Goal: Task Accomplishment & Management: Use online tool/utility

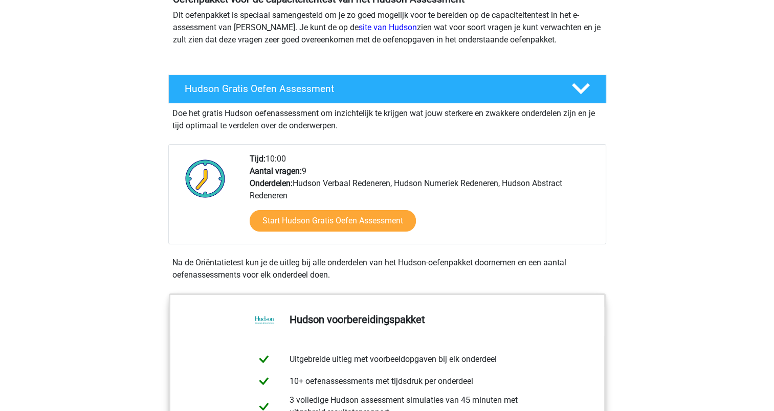
scroll to position [123, 0]
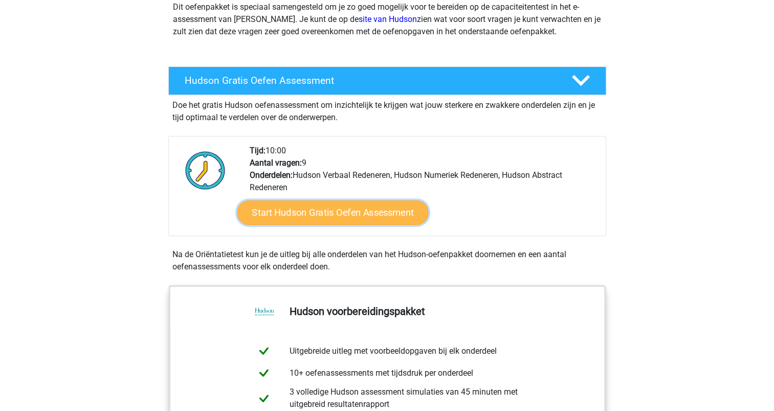
click at [365, 213] on link "Start Hudson Gratis Oefen Assessment" at bounding box center [332, 213] width 191 height 25
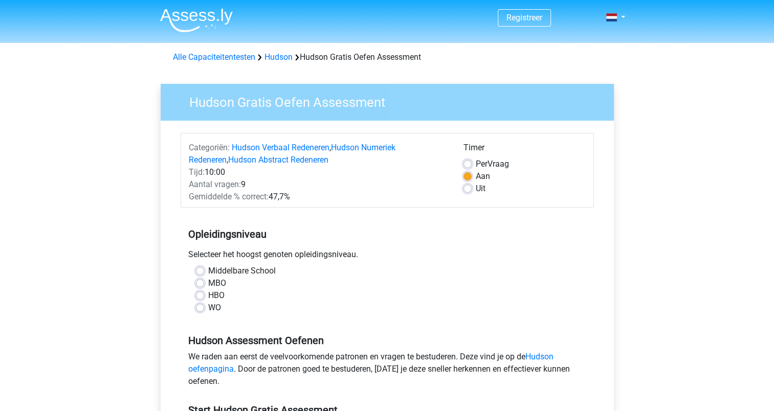
click at [556, 256] on div "Selecteer het hoogst genoten opleidingsniveau." at bounding box center [387, 257] width 413 height 16
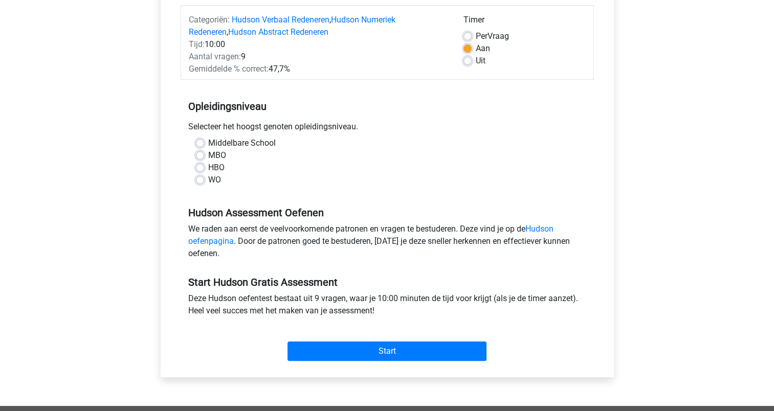
scroll to position [143, 0]
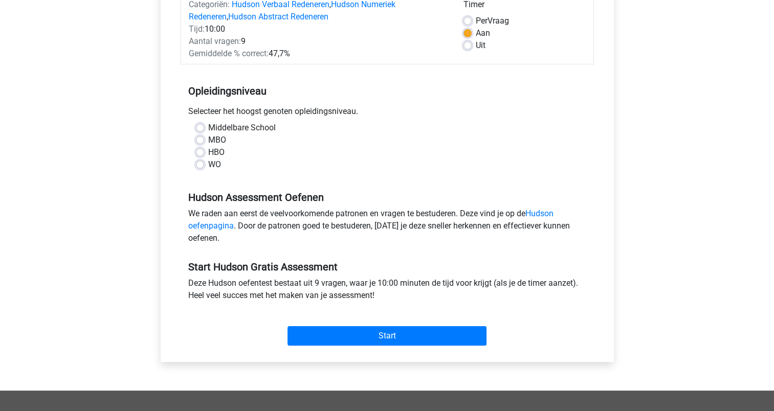
click at [208, 153] on label "HBO" at bounding box center [216, 152] width 16 height 12
click at [198, 153] on input "HBO" at bounding box center [200, 151] width 8 height 10
radio input "true"
click at [208, 142] on label "MBO" at bounding box center [217, 140] width 18 height 12
click at [198, 142] on input "MBO" at bounding box center [200, 139] width 8 height 10
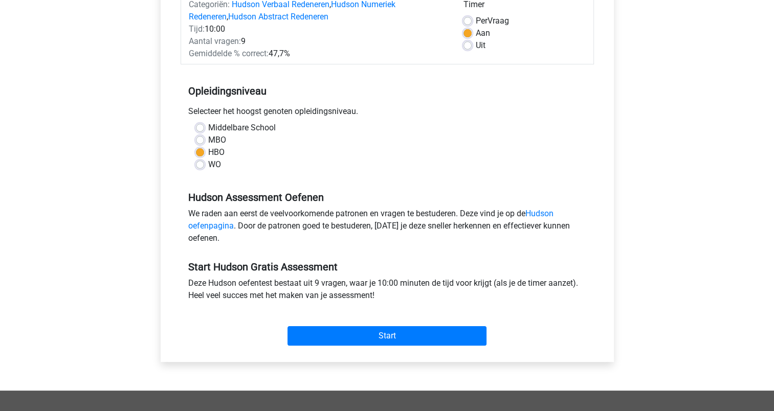
radio input "true"
click at [208, 162] on label "WO" at bounding box center [214, 165] width 13 height 12
click at [202, 162] on input "WO" at bounding box center [200, 164] width 8 height 10
radio input "true"
click at [208, 154] on label "HBO" at bounding box center [216, 152] width 16 height 12
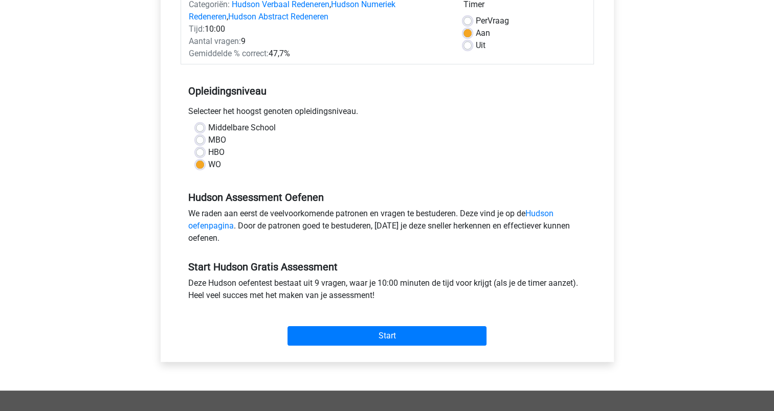
click at [202, 154] on input "HBO" at bounding box center [200, 151] width 8 height 10
radio input "true"
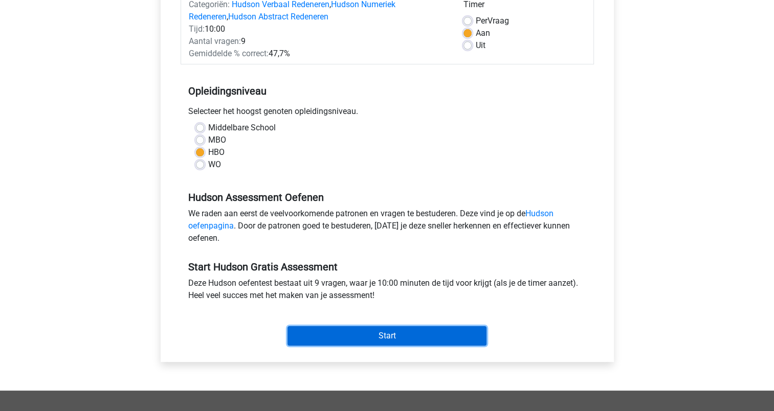
click at [370, 342] on input "Start" at bounding box center [387, 335] width 199 height 19
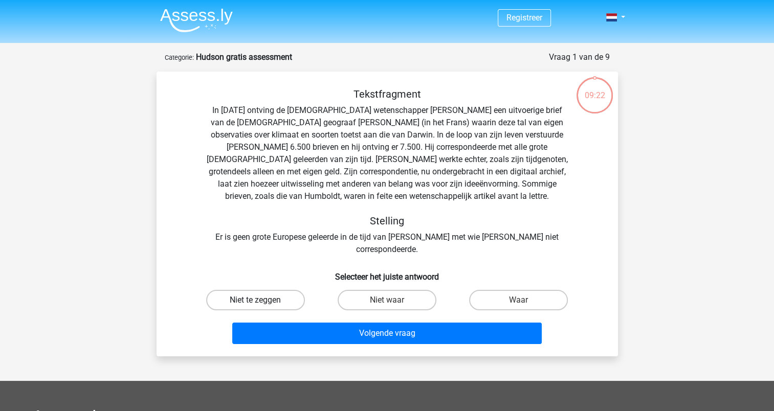
click at [278, 290] on label "Niet te zeggen" at bounding box center [255, 300] width 99 height 20
click at [262, 300] on input "Niet te zeggen" at bounding box center [258, 303] width 7 height 7
radio input "true"
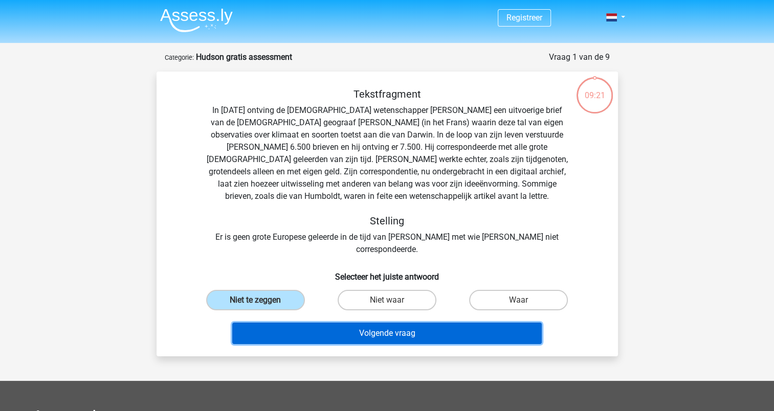
click at [381, 325] on button "Volgende vraag" at bounding box center [387, 333] width 310 height 21
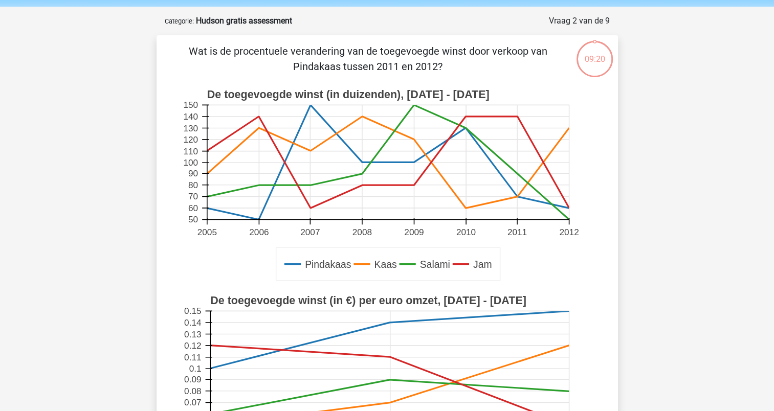
scroll to position [51, 0]
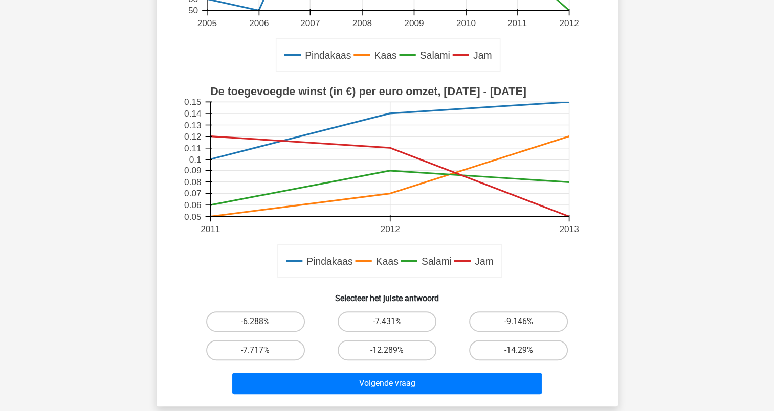
scroll to position [225, 0]
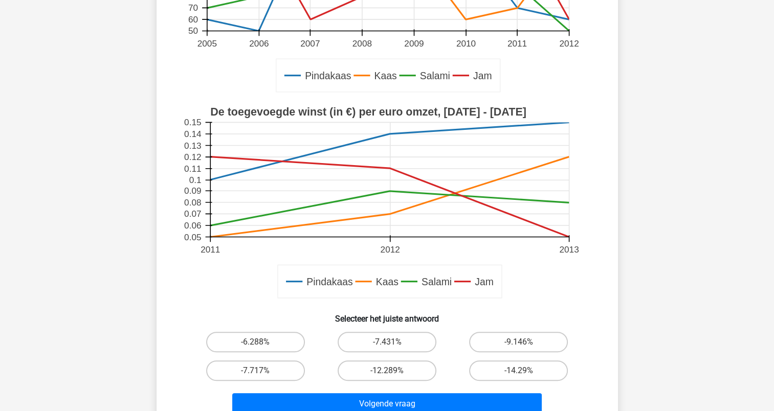
click at [100, 264] on div "Registreer 50" at bounding box center [387, 248] width 774 height 947
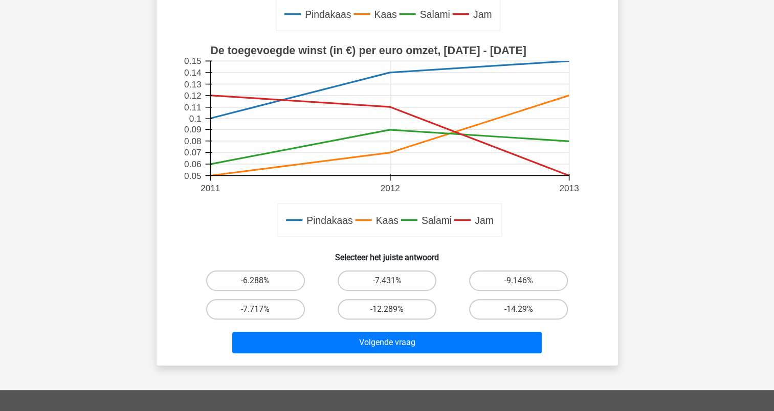
scroll to position [266, 0]
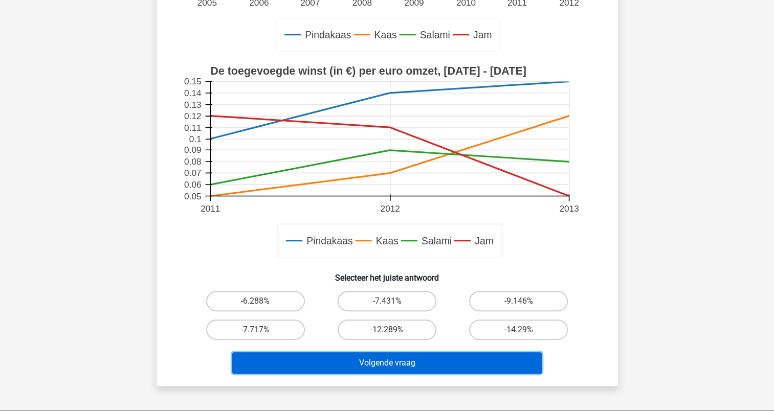
click at [451, 359] on button "Volgende vraag" at bounding box center [387, 363] width 310 height 21
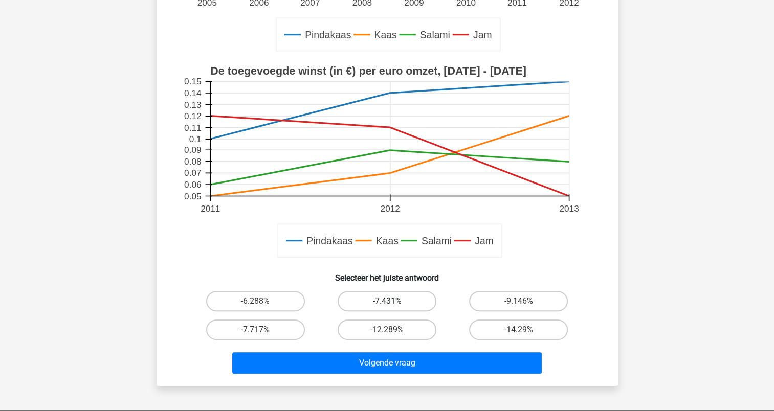
click at [363, 309] on label "-7.431%" at bounding box center [387, 301] width 99 height 20
click at [387, 308] on input "-7.431%" at bounding box center [390, 304] width 7 height 7
radio input "true"
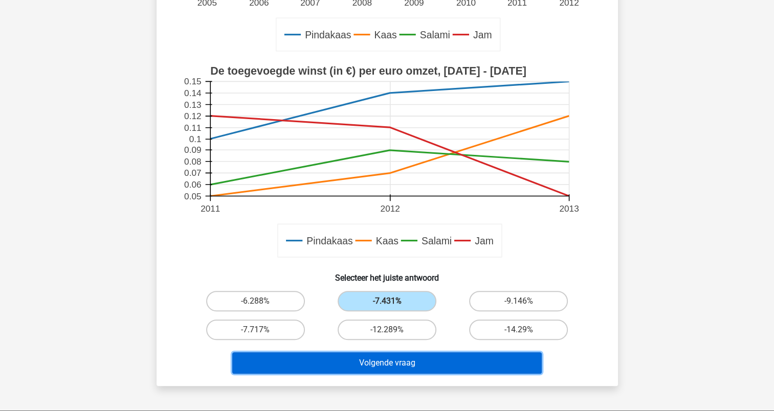
click at [429, 357] on button "Volgende vraag" at bounding box center [387, 363] width 310 height 21
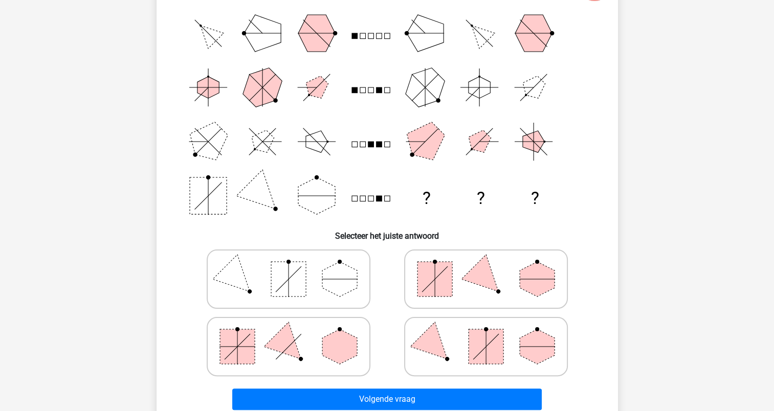
scroll to position [113, 0]
click at [615, 258] on div "Welke figuren horen op de plek van de vraagtekens te staan? ? ? ? Selecteer het…" at bounding box center [388, 190] width 462 height 463
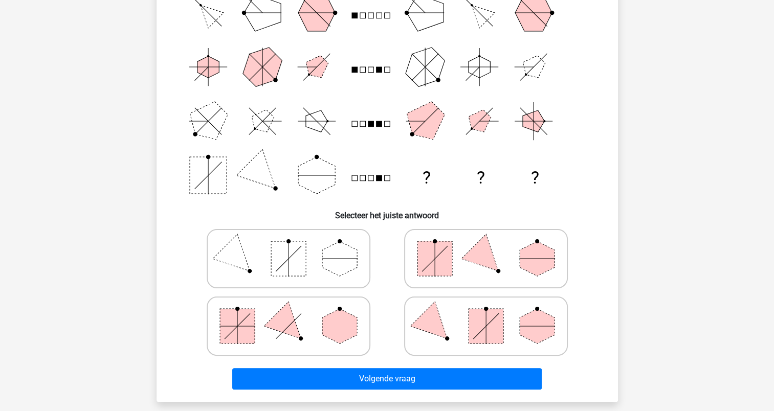
click at [375, 365] on div "Volgende vraag" at bounding box center [387, 377] width 429 height 34
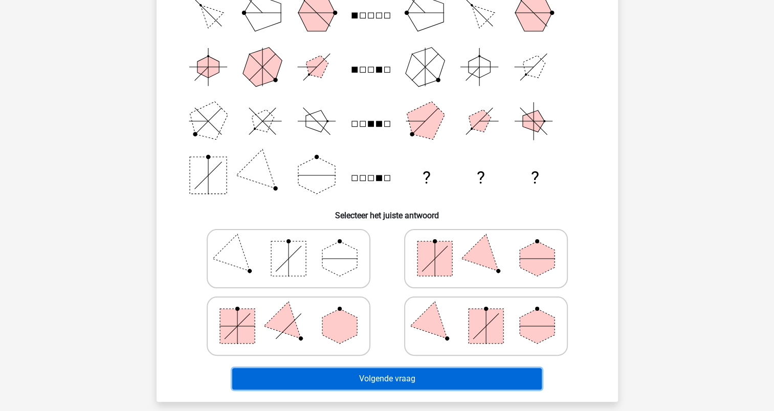
click at [377, 377] on button "Volgende vraag" at bounding box center [387, 378] width 310 height 21
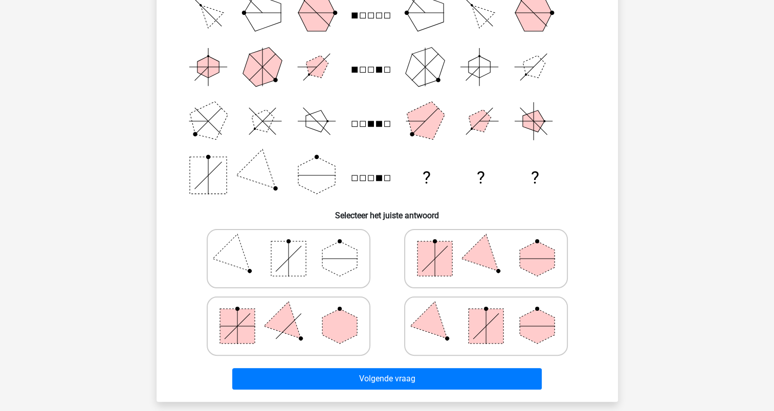
click at [496, 264] on icon at bounding box center [486, 258] width 154 height 51
click at [493, 246] on input "radio" at bounding box center [489, 242] width 7 height 7
radio input "true"
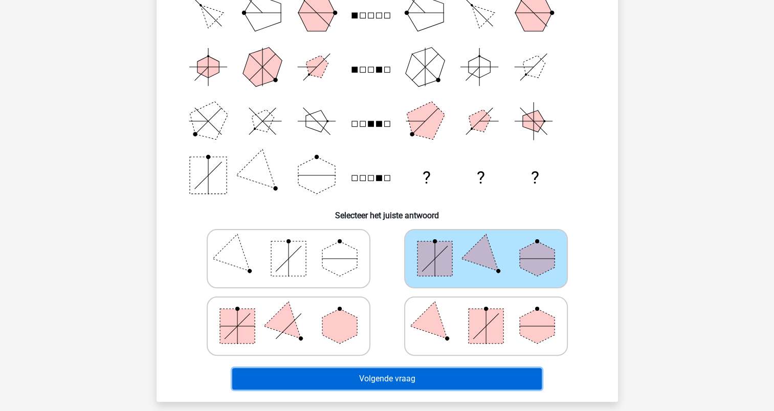
click at [459, 368] on button "Volgende vraag" at bounding box center [387, 378] width 310 height 21
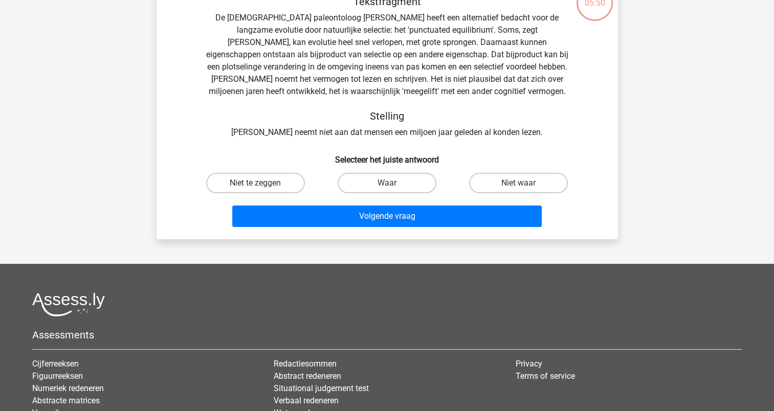
scroll to position [51, 0]
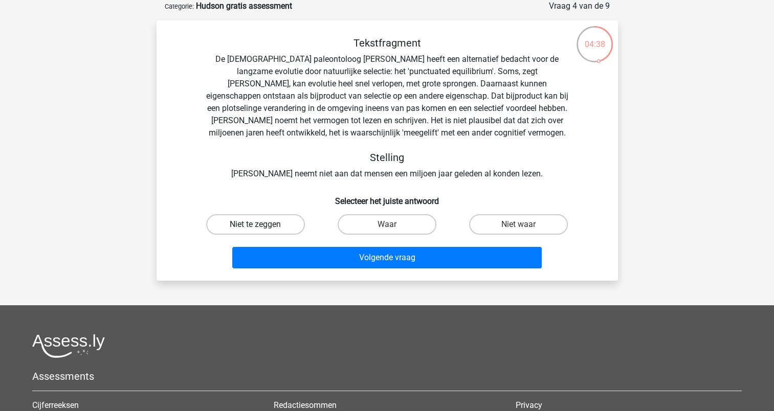
click at [231, 226] on label "Niet te zeggen" at bounding box center [255, 224] width 99 height 20
click at [255, 226] on input "Niet te zeggen" at bounding box center [258, 228] width 7 height 7
radio input "true"
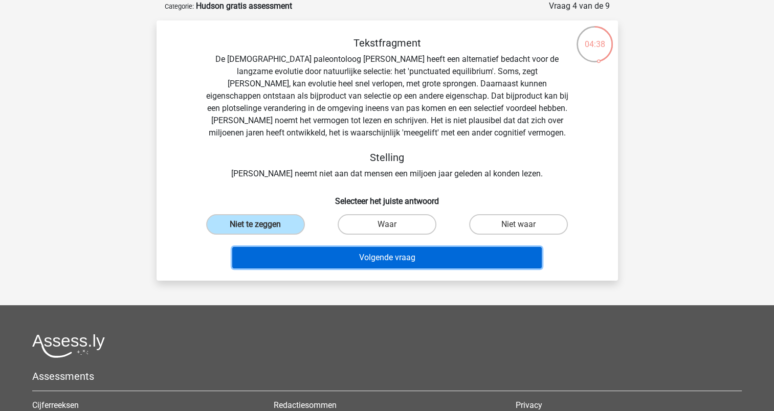
click at [352, 260] on button "Volgende vraag" at bounding box center [387, 257] width 310 height 21
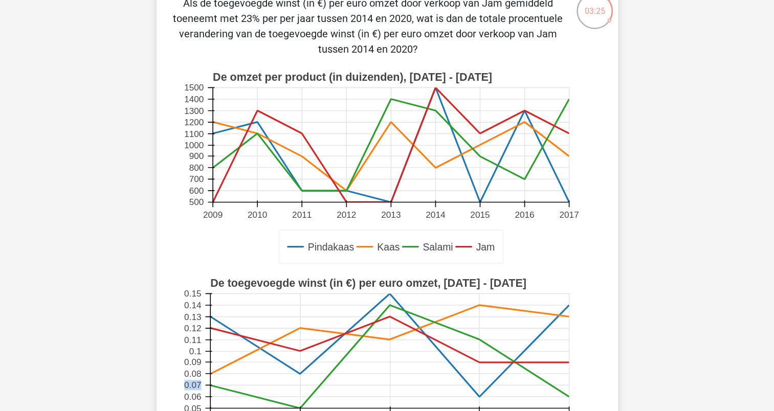
scroll to position [90, 0]
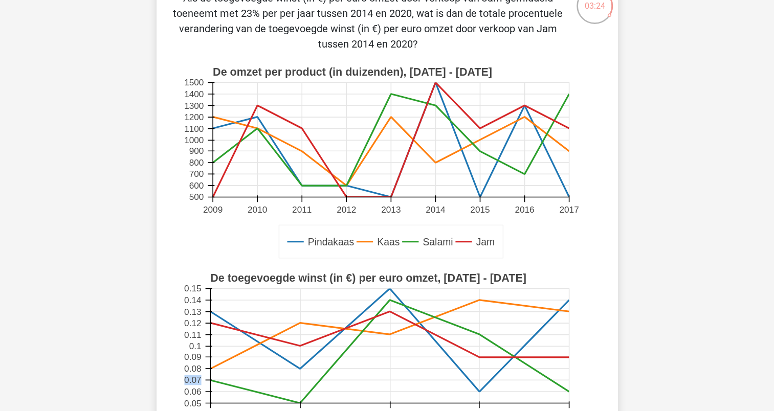
click at [65, 366] on div "Registreer" at bounding box center [387, 399] width 774 height 978
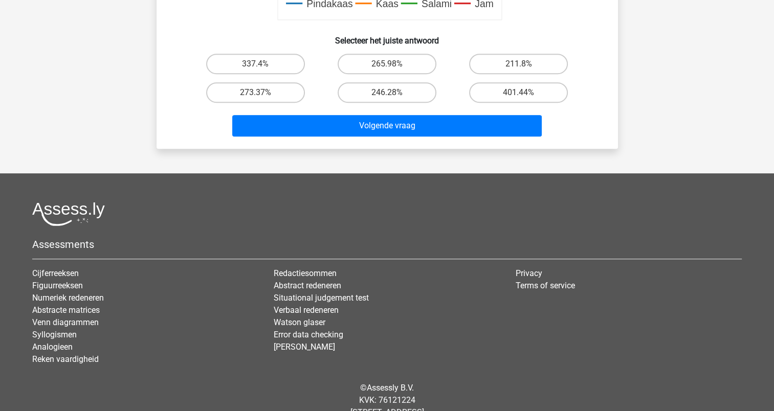
scroll to position [565, 0]
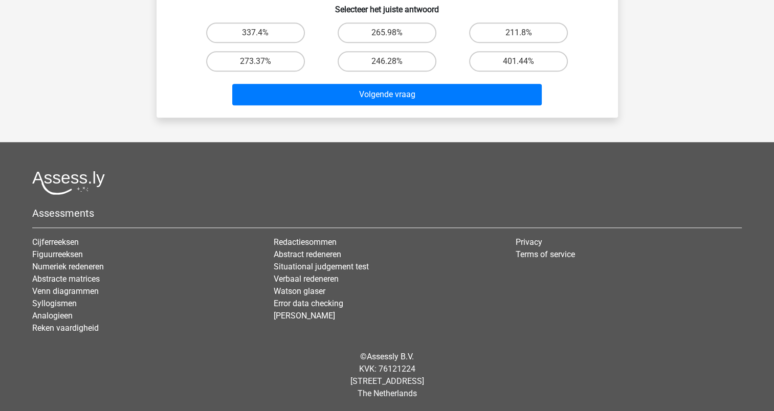
click at [258, 39] on input "337.4%" at bounding box center [258, 36] width 7 height 7
radio input "true"
click at [262, 60] on label "273.37%" at bounding box center [255, 61] width 99 height 20
click at [262, 61] on input "273.37%" at bounding box center [258, 64] width 7 height 7
radio input "true"
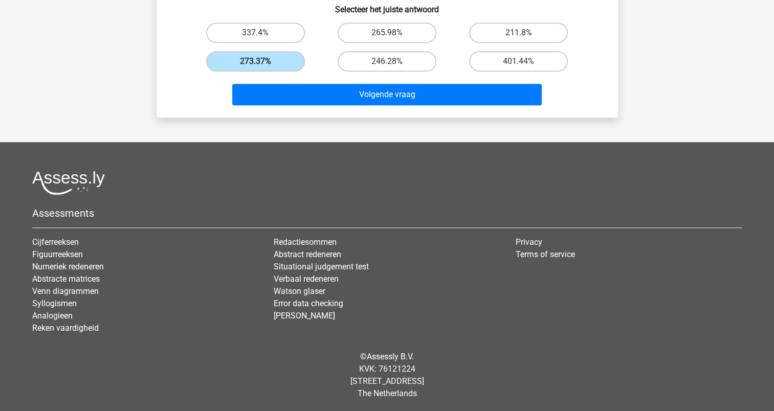
click at [341, 81] on div "Volgende vraag" at bounding box center [387, 93] width 429 height 34
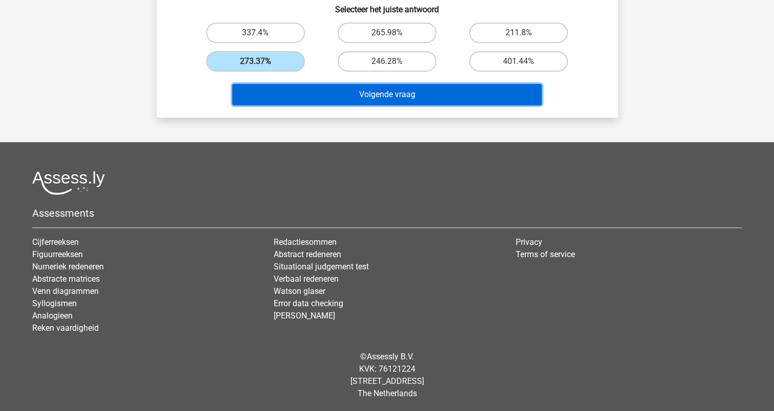
click at [352, 91] on button "Volgende vraag" at bounding box center [387, 94] width 310 height 21
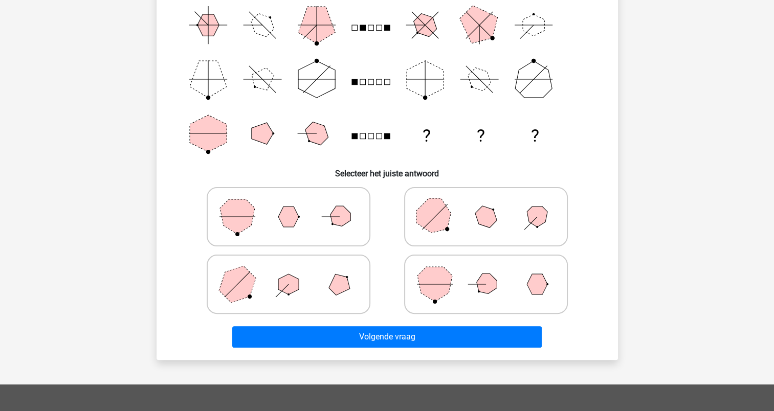
scroll to position [177, 0]
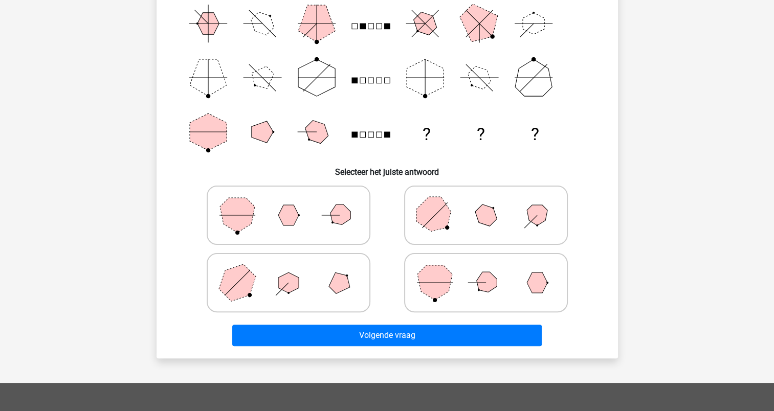
click at [442, 260] on icon at bounding box center [486, 282] width 154 height 51
click at [486, 264] on input "radio" at bounding box center [489, 267] width 7 height 7
radio input "true"
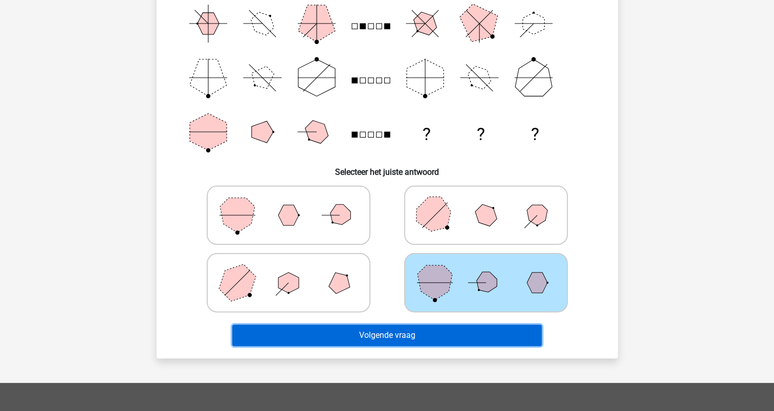
click at [433, 338] on button "Volgende vraag" at bounding box center [387, 335] width 310 height 21
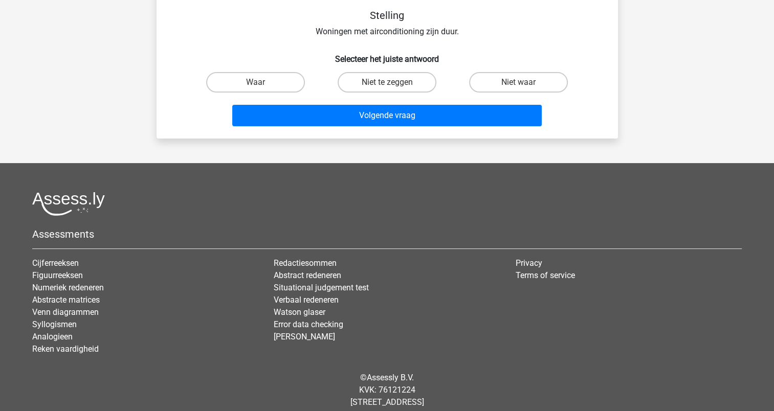
scroll to position [51, 0]
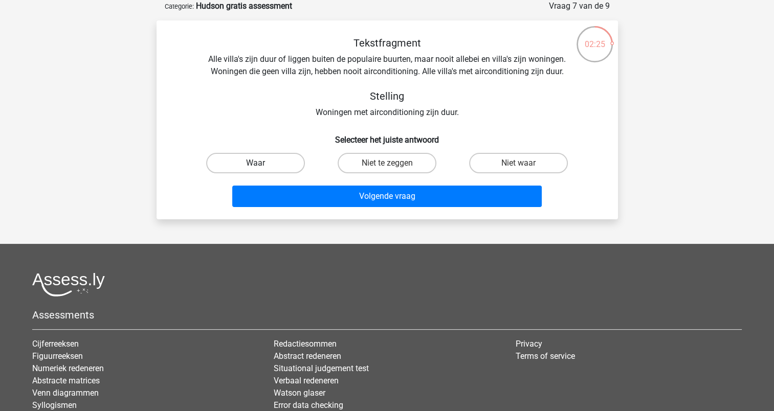
click at [253, 172] on label "Waar" at bounding box center [255, 163] width 99 height 20
click at [255, 170] on input "Waar" at bounding box center [258, 166] width 7 height 7
radio input "true"
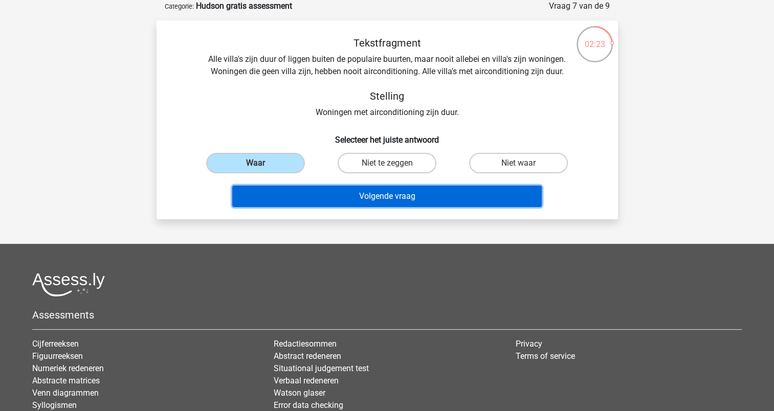
click at [376, 205] on button "Volgende vraag" at bounding box center [387, 196] width 310 height 21
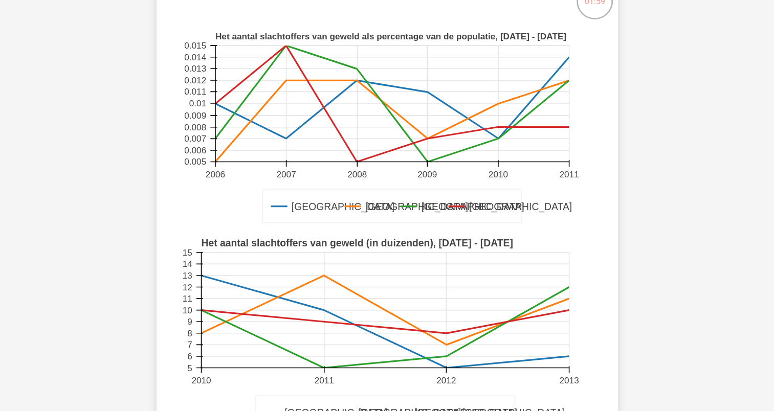
scroll to position [102, 0]
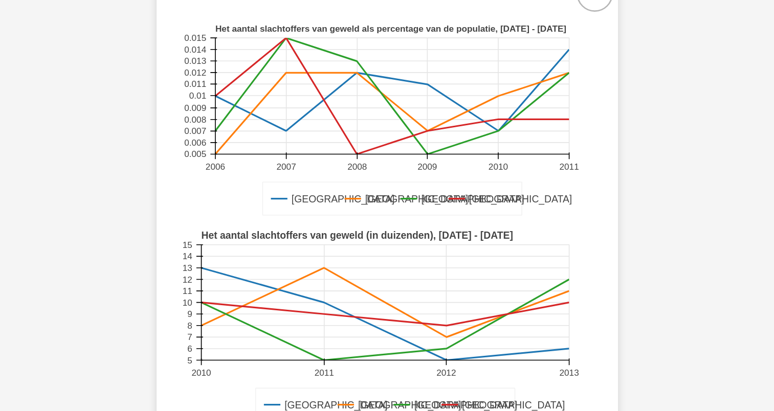
click at [526, 85] on rect at bounding box center [392, 96] width 354 height 116
click at [648, 272] on div "Registreer 5" at bounding box center [387, 371] width 774 height 947
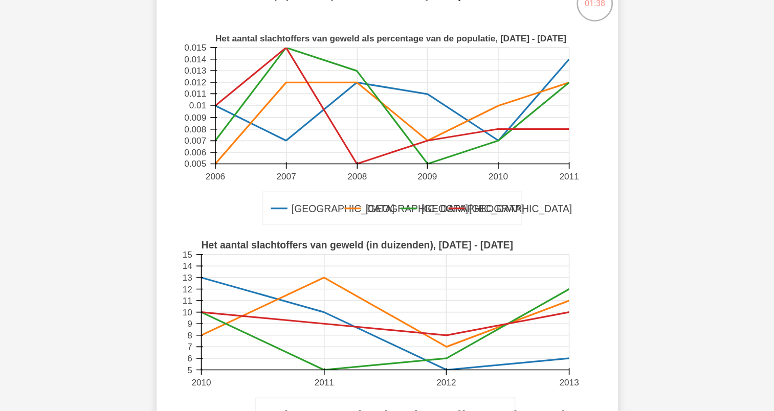
scroll to position [90, 0]
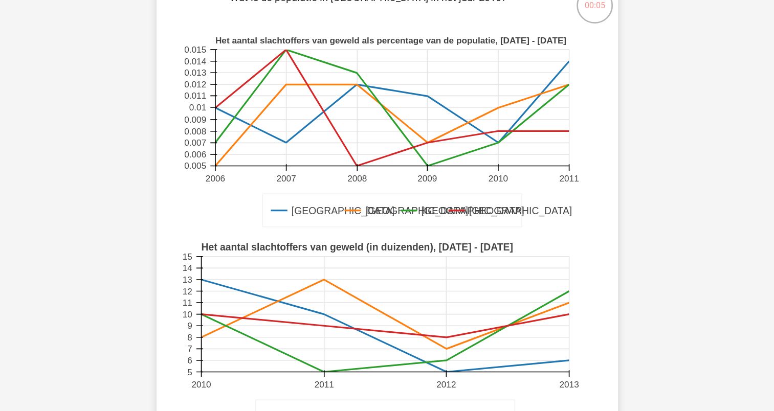
click at [584, 135] on rect at bounding box center [387, 132] width 412 height 206
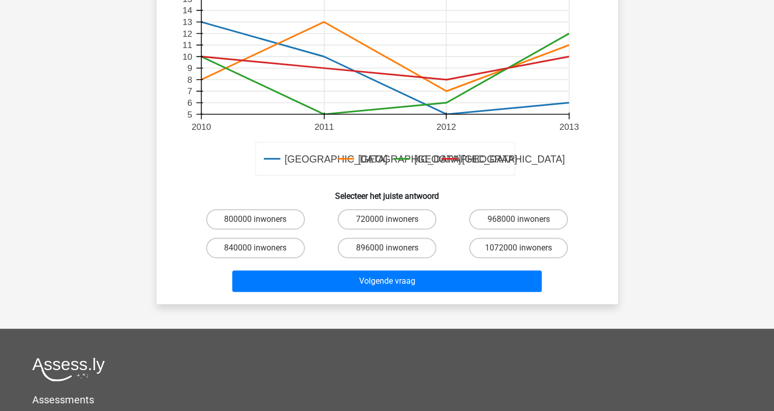
scroll to position [377, 0]
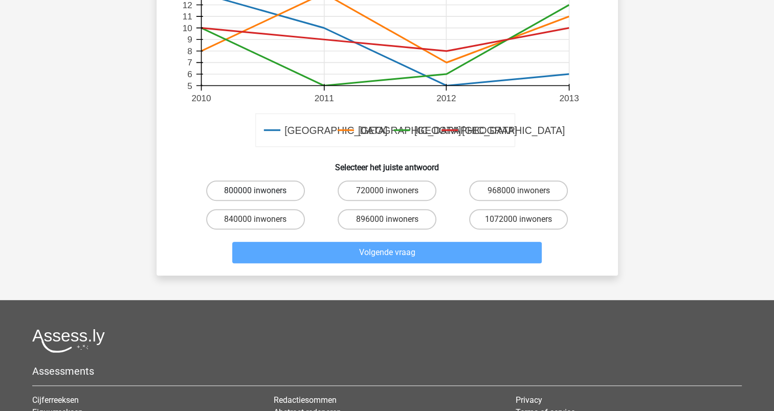
click at [292, 191] on label "800000 inwoners" at bounding box center [255, 191] width 99 height 20
click at [262, 191] on input "800000 inwoners" at bounding box center [258, 194] width 7 height 7
radio input "true"
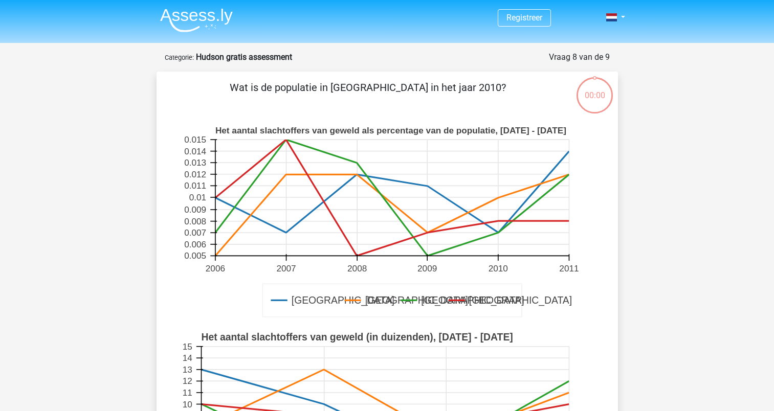
scroll to position [377, 0]
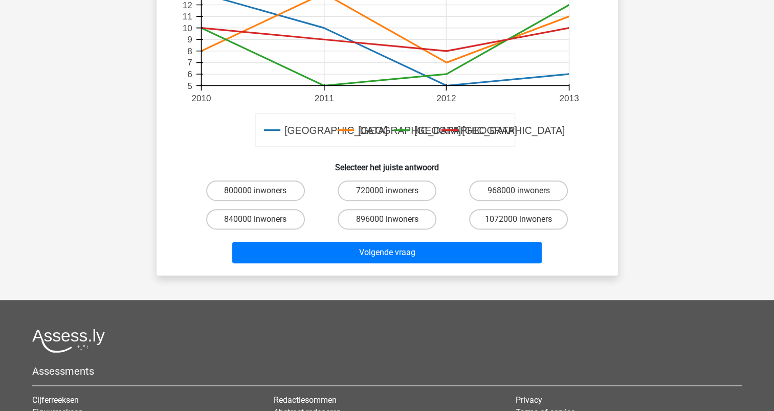
click at [375, 247] on button "Volgende vraag" at bounding box center [387, 252] width 310 height 21
